Goal: Task Accomplishment & Management: Complete application form

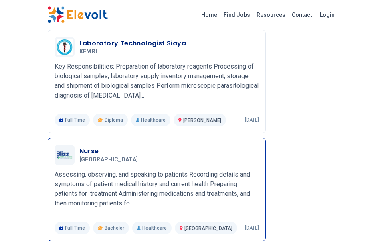
scroll to position [292, 0]
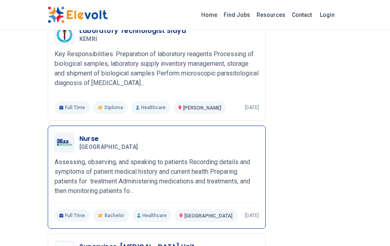
click at [75, 214] on p "Full Time" at bounding box center [73, 215] width 36 height 13
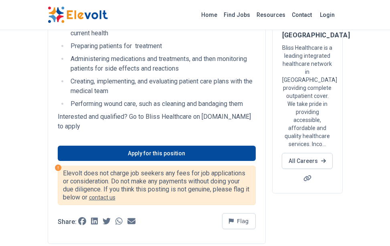
scroll to position [160, 0]
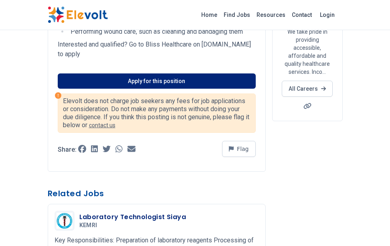
click at [154, 75] on link "Apply for this position" at bounding box center [157, 80] width 198 height 15
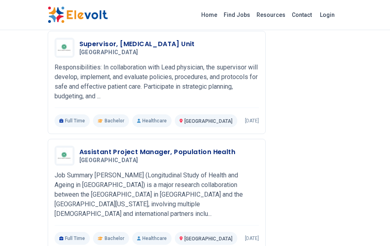
scroll to position [481, 0]
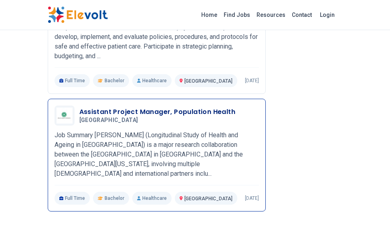
click at [76, 192] on p "Full Time" at bounding box center [73, 198] width 36 height 13
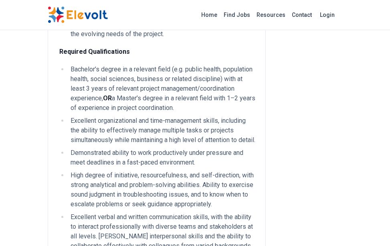
scroll to position [963, 0]
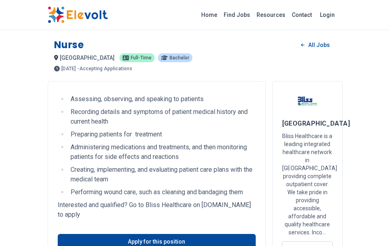
click at [131, 56] on span "Full-time" at bounding box center [141, 57] width 21 height 5
click at [131, 59] on span "Full-time" at bounding box center [141, 57] width 21 height 5
click at [107, 69] on p "- Accepting Applications" at bounding box center [104, 68] width 55 height 5
click at [67, 47] on h1 "Nurse" at bounding box center [69, 45] width 30 height 13
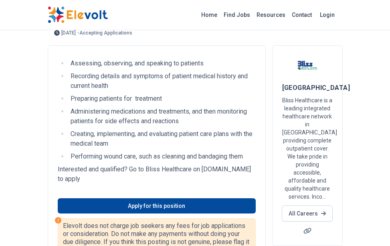
scroll to position [201, 0]
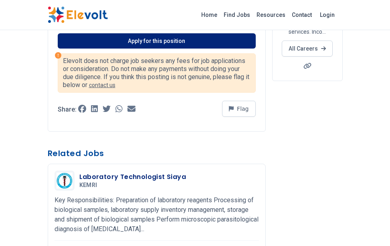
click at [150, 39] on link "Apply for this position" at bounding box center [157, 40] width 198 height 15
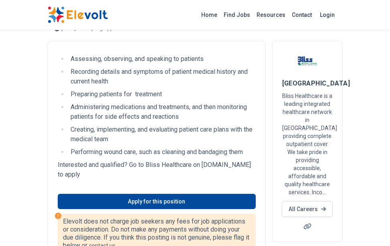
scroll to position [0, 0]
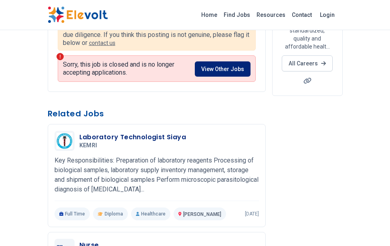
click at [228, 70] on link "View Other Jobs" at bounding box center [223, 68] width 56 height 15
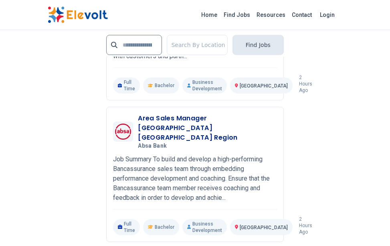
scroll to position [2084, 0]
